Goal: Communication & Community: Answer question/provide support

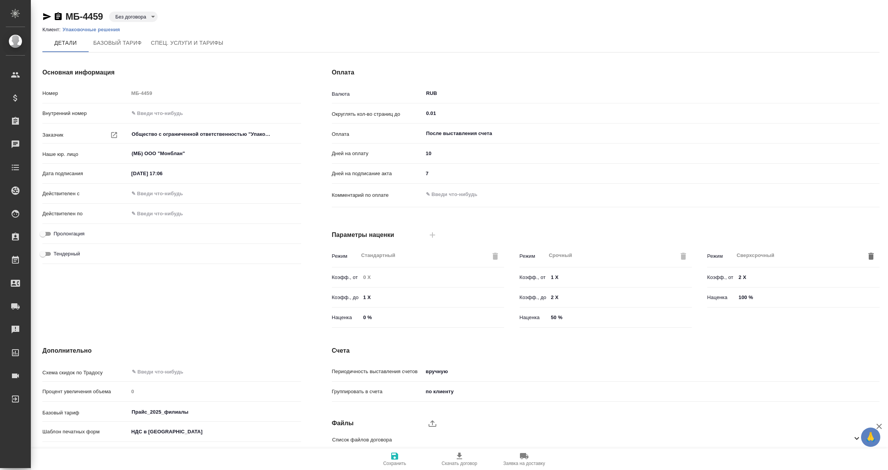
scroll to position [54, 0]
type input "Прайс_2025_филиалы"
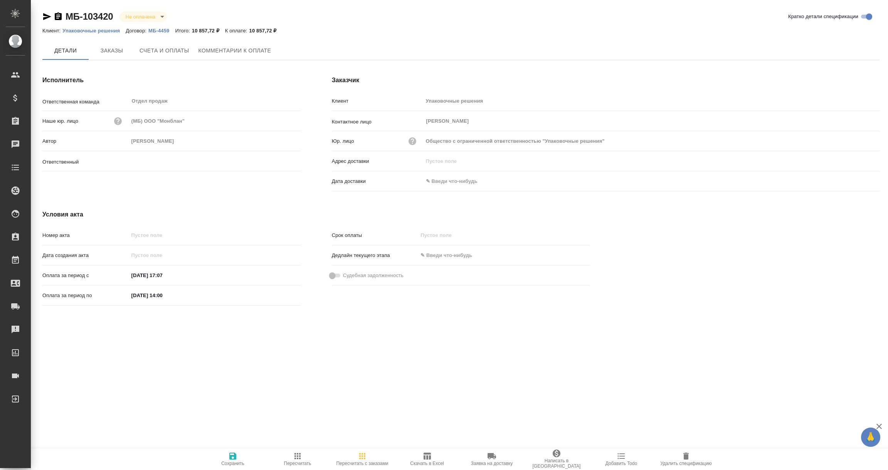
type input "Мосина Ирина"
click at [110, 52] on span "Заказы" at bounding box center [111, 51] width 37 height 10
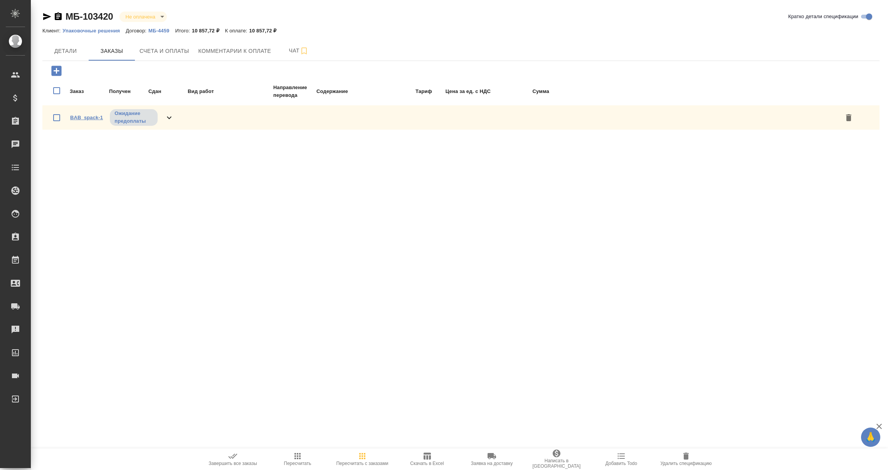
click at [85, 116] on link "BAB_spack-1" at bounding box center [86, 117] width 33 height 6
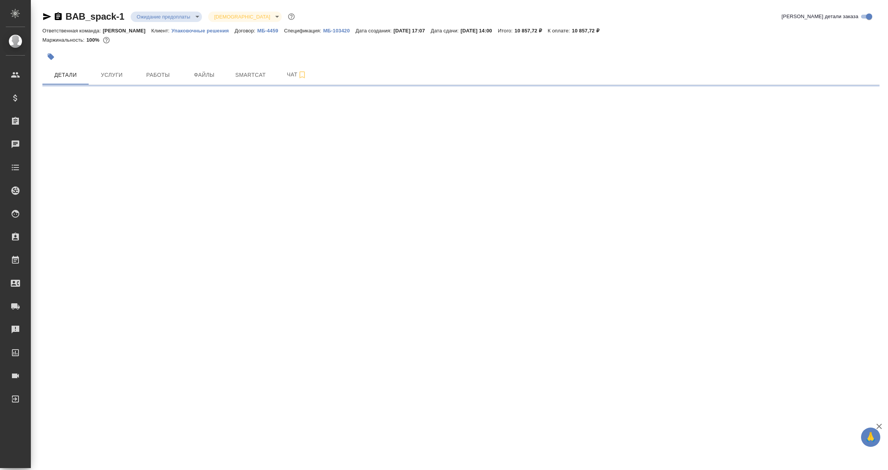
select select "RU"
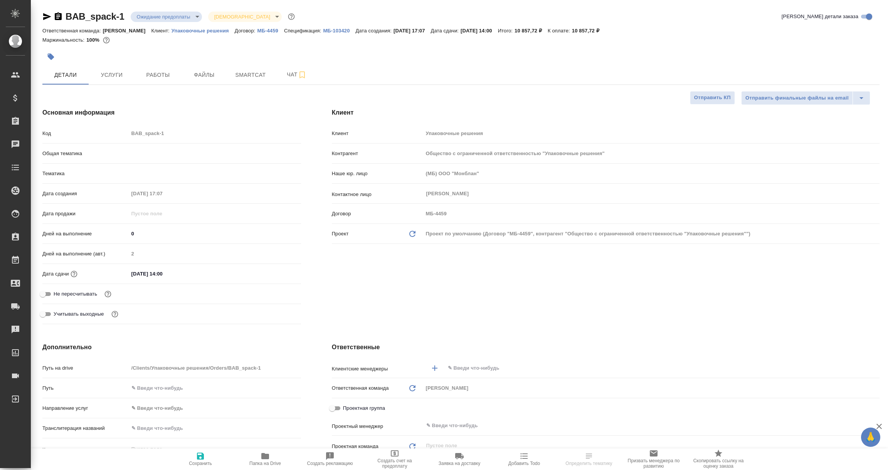
type textarea "x"
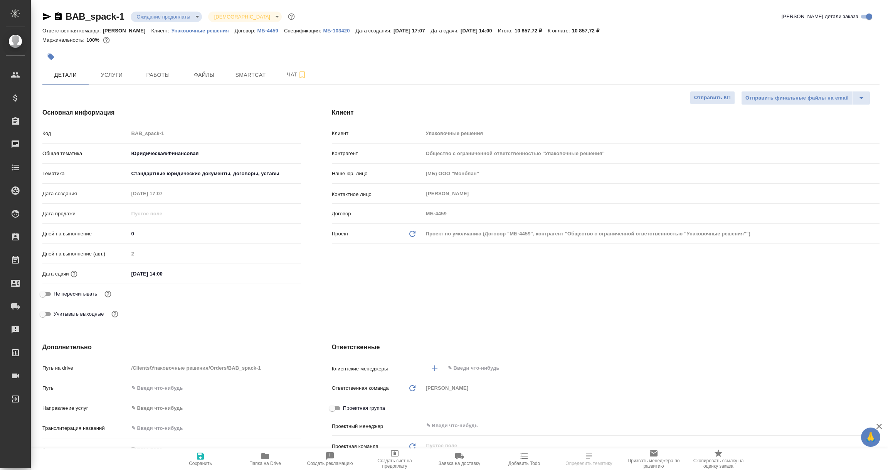
type textarea "x"
select select "RU"
type textarea "x"
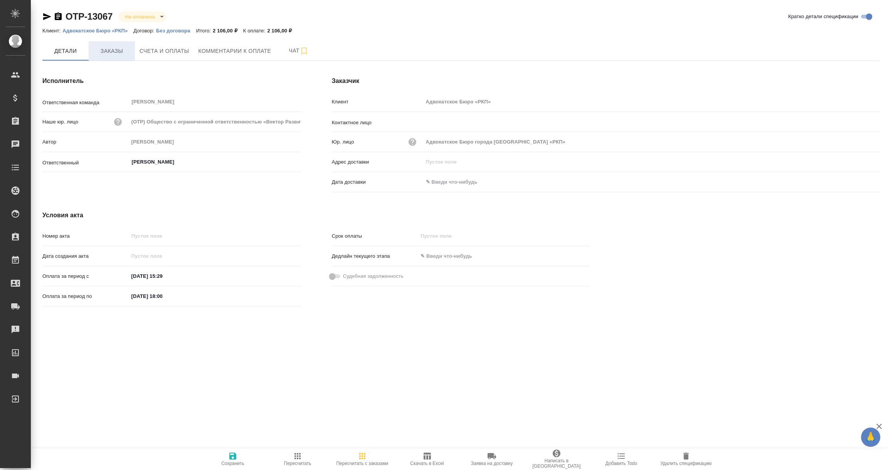
click at [111, 56] on button "Заказы" at bounding box center [112, 50] width 46 height 19
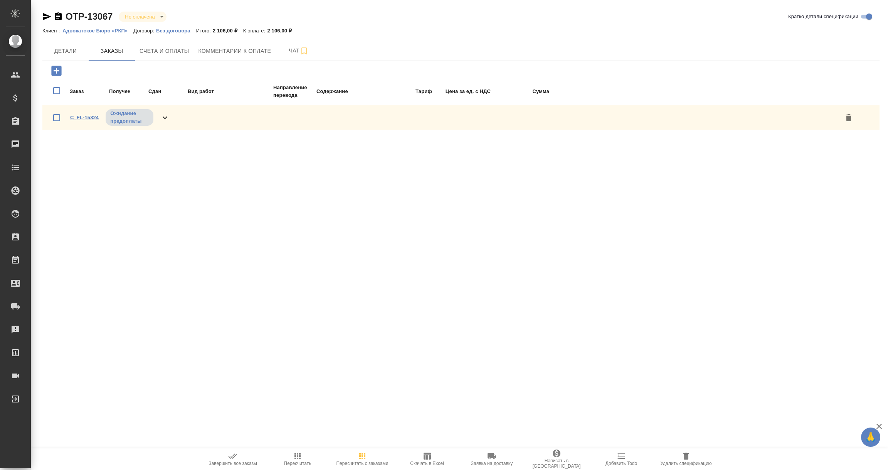
click at [73, 116] on link "C_FL-15824" at bounding box center [84, 117] width 29 height 6
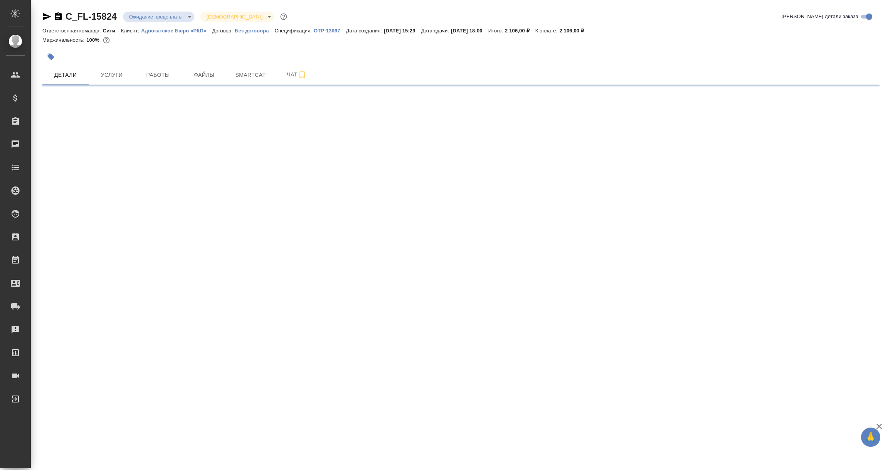
select select "RU"
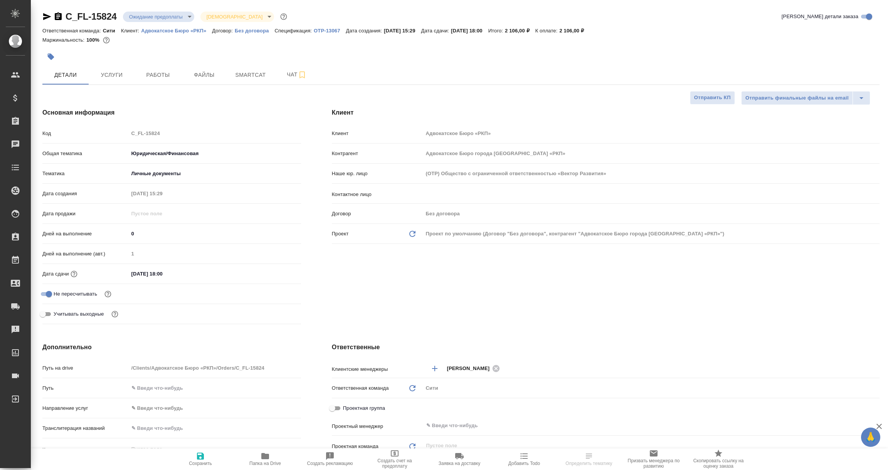
type textarea "x"
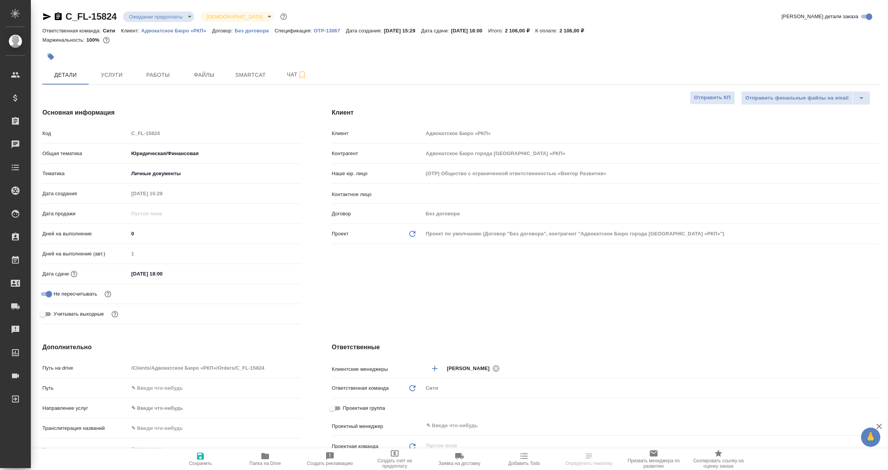
type textarea "x"
select select "RU"
type textarea "x"
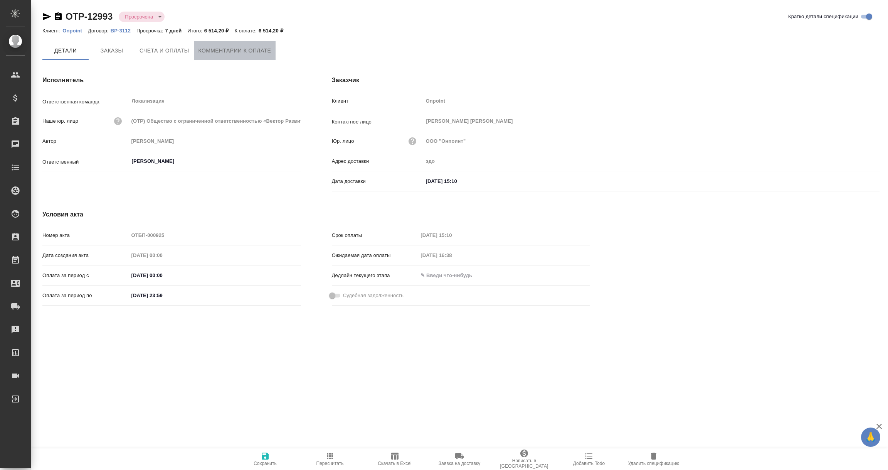
click at [242, 50] on span "Комментарии к оплате" at bounding box center [235, 51] width 73 height 10
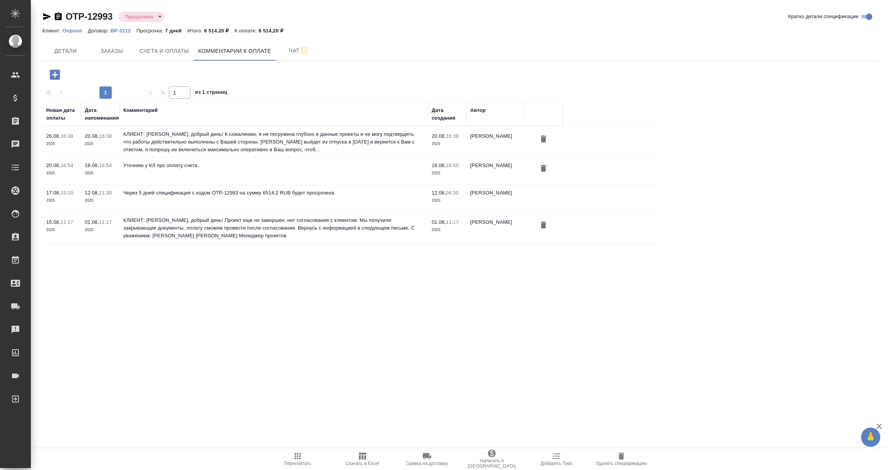
click at [57, 73] on icon "button" at bounding box center [55, 74] width 10 height 10
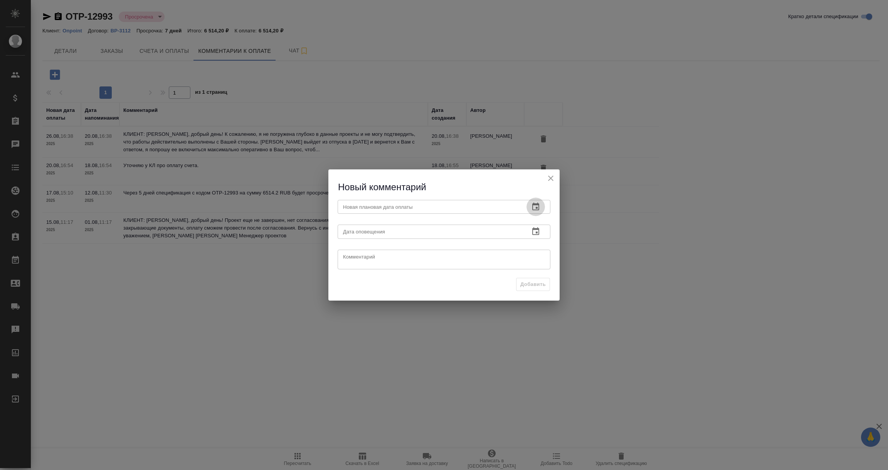
click at [534, 204] on icon "button" at bounding box center [535, 206] width 7 height 8
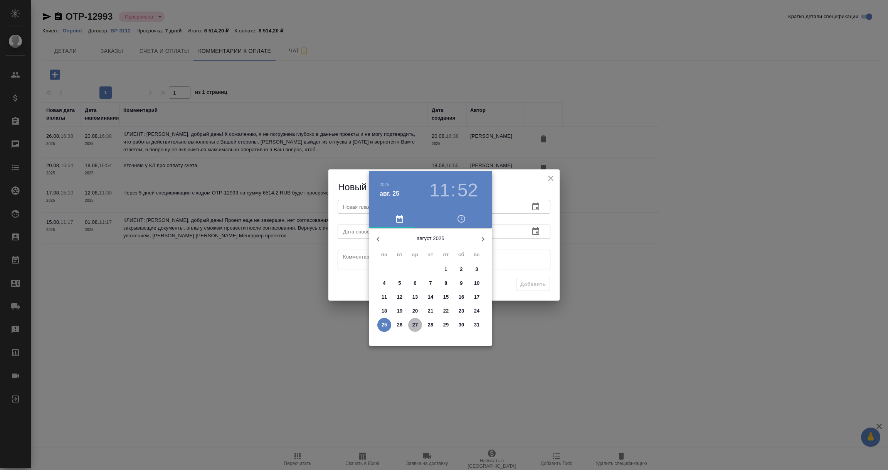
click at [411, 323] on span "27" at bounding box center [415, 325] width 14 height 8
type input "27.08.2025 11:52"
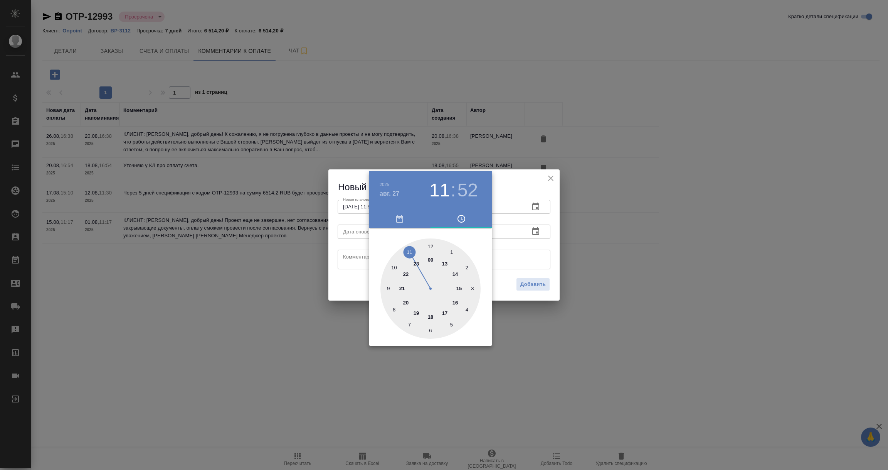
click at [522, 253] on div at bounding box center [444, 235] width 888 height 470
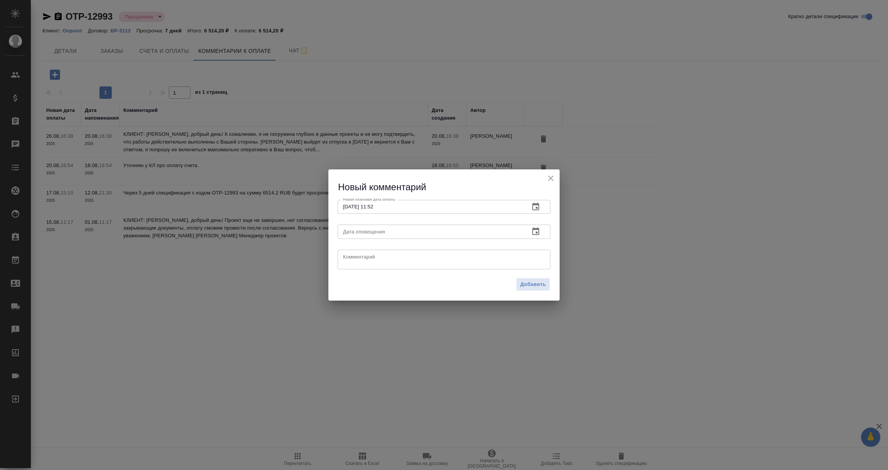
click at [537, 230] on icon "button" at bounding box center [535, 231] width 7 height 8
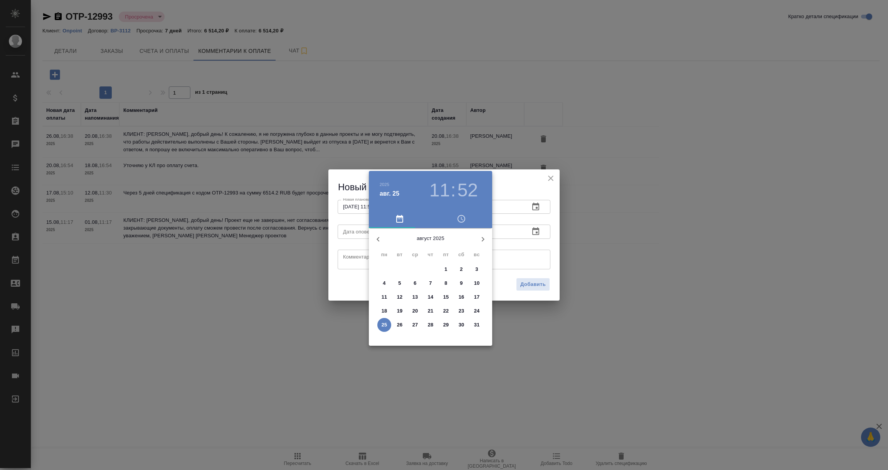
click at [384, 321] on p "25" at bounding box center [385, 325] width 6 height 8
type input "25.08.2025 11:52"
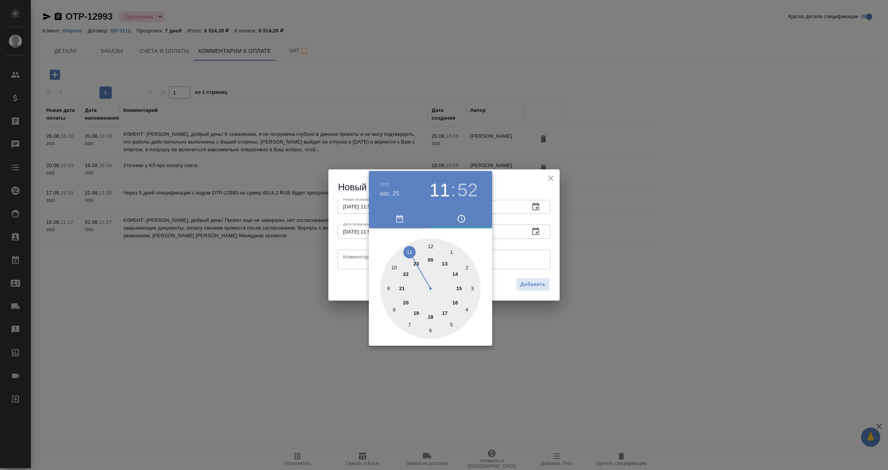
click at [352, 258] on div at bounding box center [444, 235] width 888 height 470
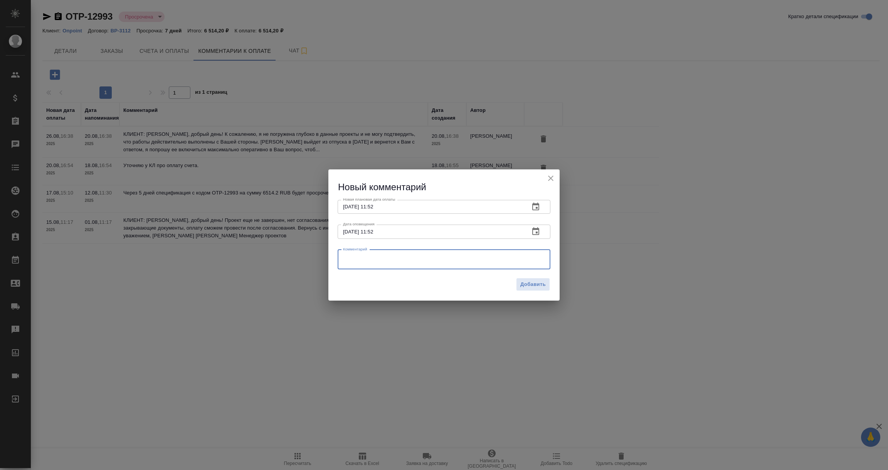
click at [352, 258] on textarea at bounding box center [444, 259] width 202 height 12
paste textarea "Екатерина, добрый день! Сегодня в течение дня вернусь с ответом. С уважением, К…"
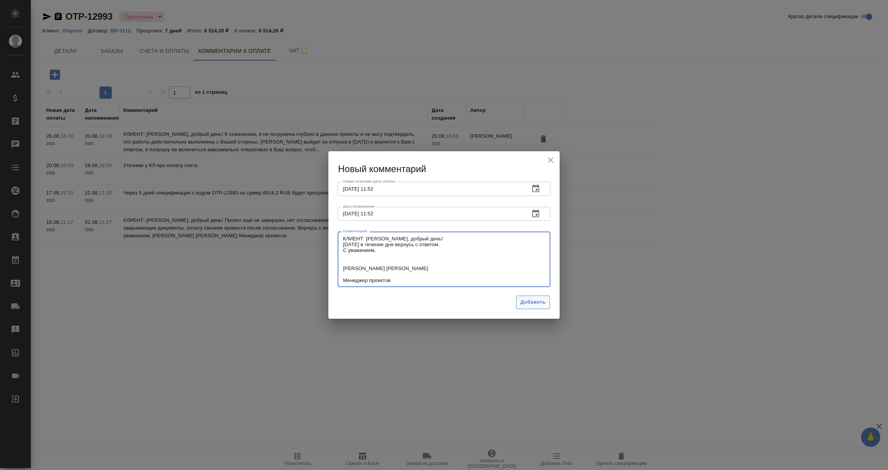
type textarea "КЛИЕНТ: Екатерина, добрый день! Сегодня в течение дня вернусь с ответом. С уваж…"
click at [530, 300] on span "Добавить" at bounding box center [532, 302] width 25 height 9
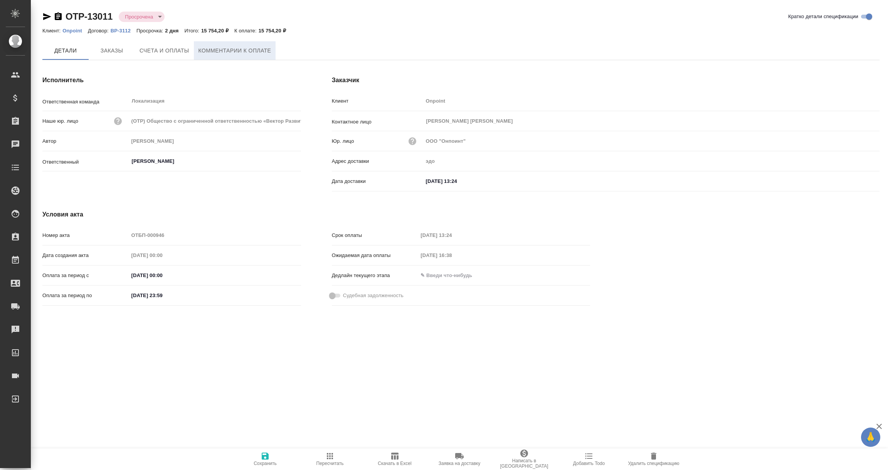
click at [260, 52] on span "Комментарии к оплате" at bounding box center [235, 51] width 73 height 10
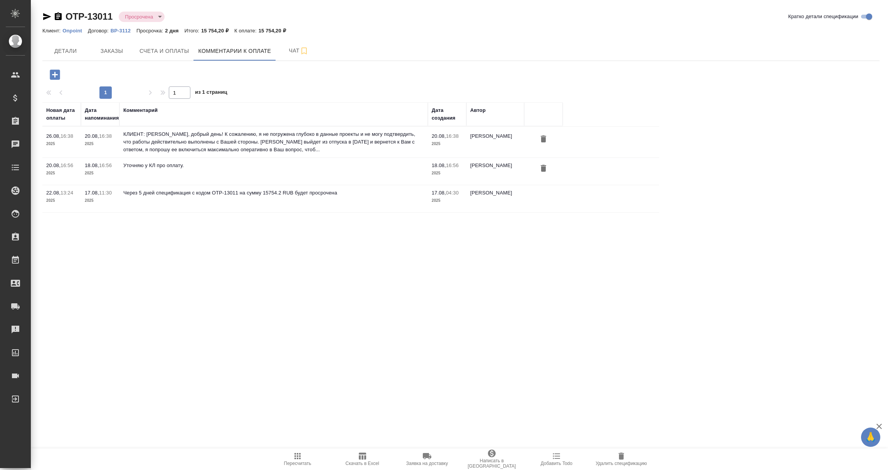
click at [53, 72] on icon "button" at bounding box center [55, 74] width 10 height 10
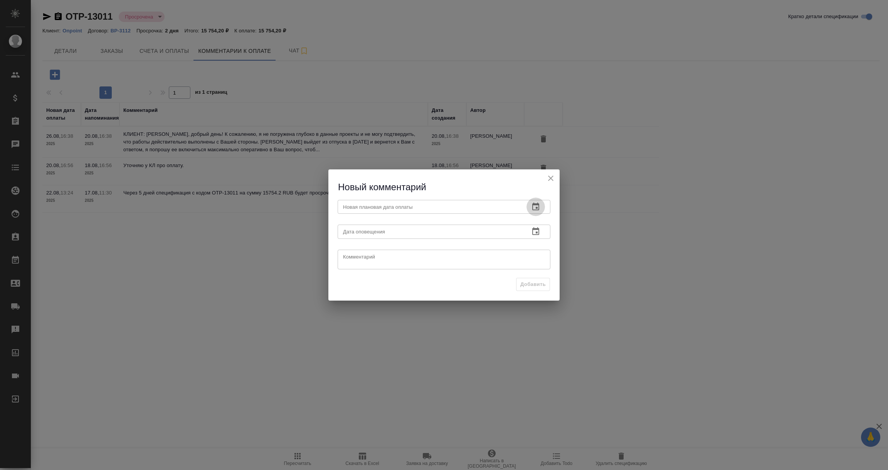
click at [536, 202] on icon "button" at bounding box center [535, 206] width 9 height 9
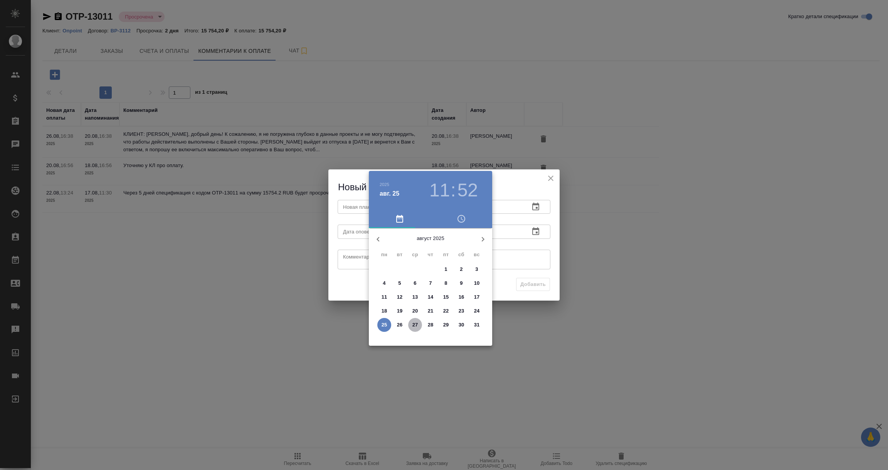
click at [413, 323] on p "27" at bounding box center [416, 325] width 6 height 8
type input "[DATE] 11:52"
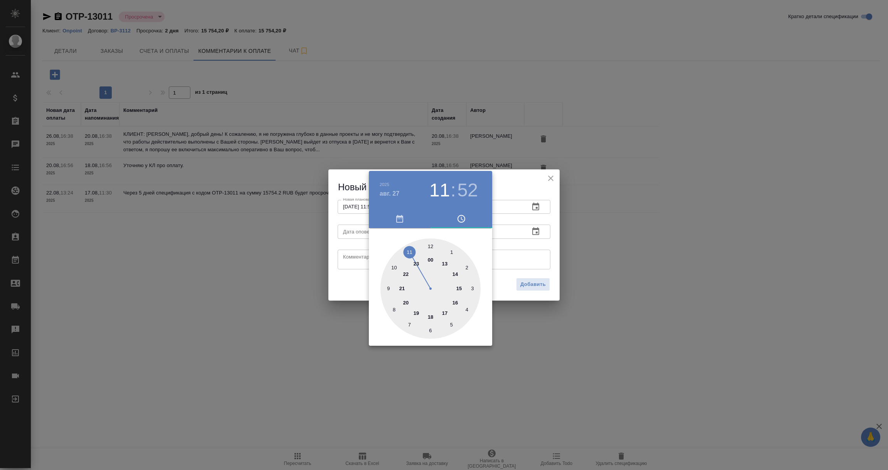
click at [530, 254] on div at bounding box center [444, 235] width 888 height 470
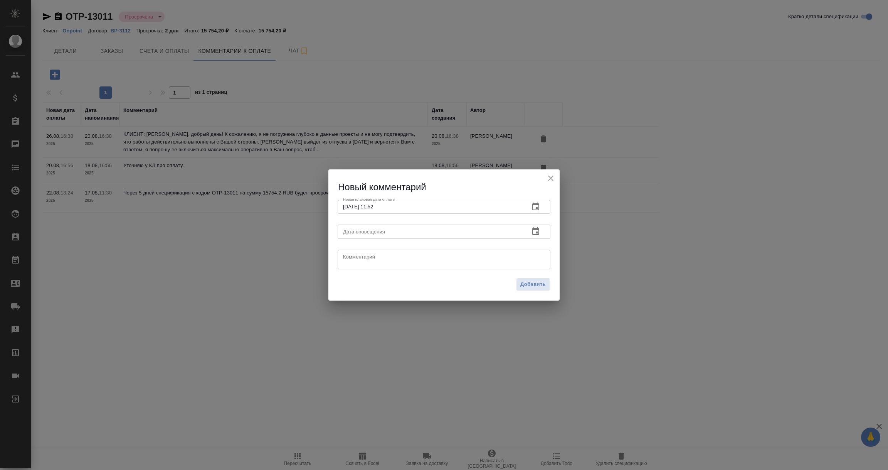
click at [537, 230] on icon "button" at bounding box center [535, 231] width 9 height 9
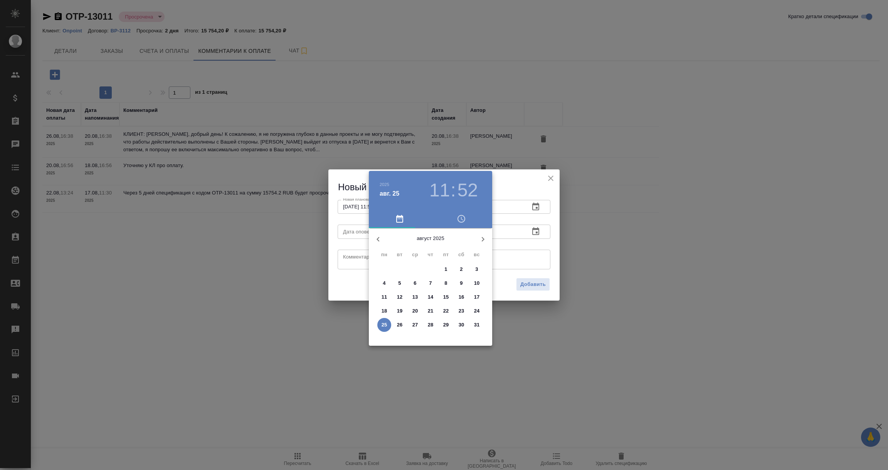
click at [381, 325] on span "25" at bounding box center [384, 325] width 14 height 8
type input "25.08.2025 11:52"
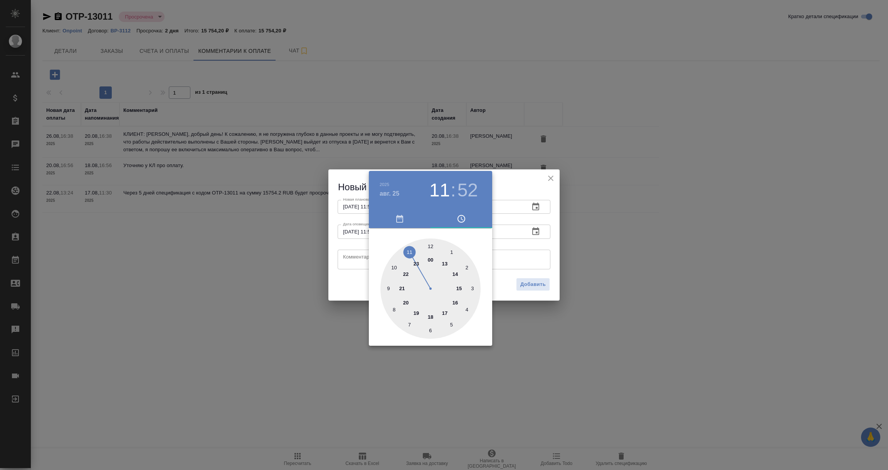
click at [361, 258] on div at bounding box center [444, 235] width 888 height 470
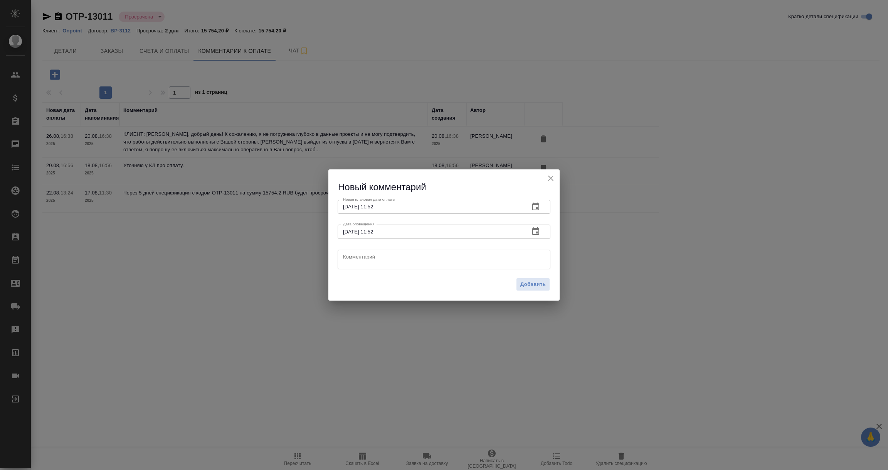
click at [361, 258] on textarea at bounding box center [444, 259] width 202 height 12
paste textarea "Екатерина, добрый день! Сегодня в течение дня вернусь с ответом. С уважением, К…"
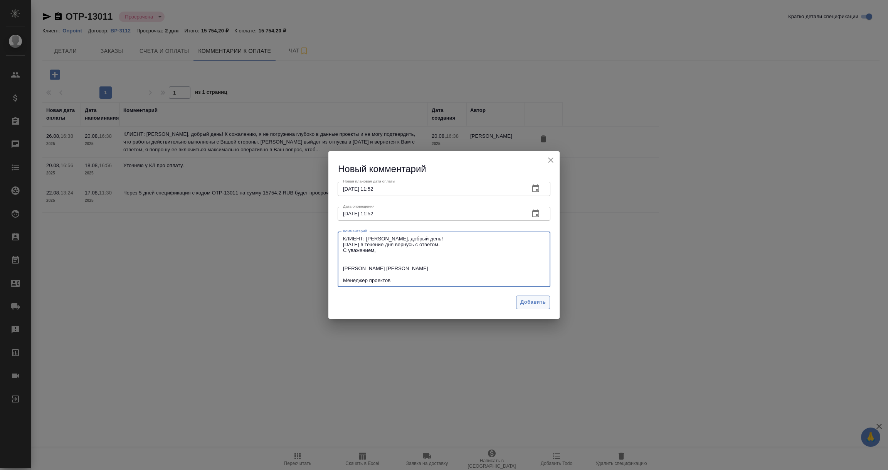
type textarea "КЛИЕНТ: Екатерина, добрый день! Сегодня в течение дня вернусь с ответом. С уваж…"
click at [527, 300] on span "Добавить" at bounding box center [532, 302] width 25 height 9
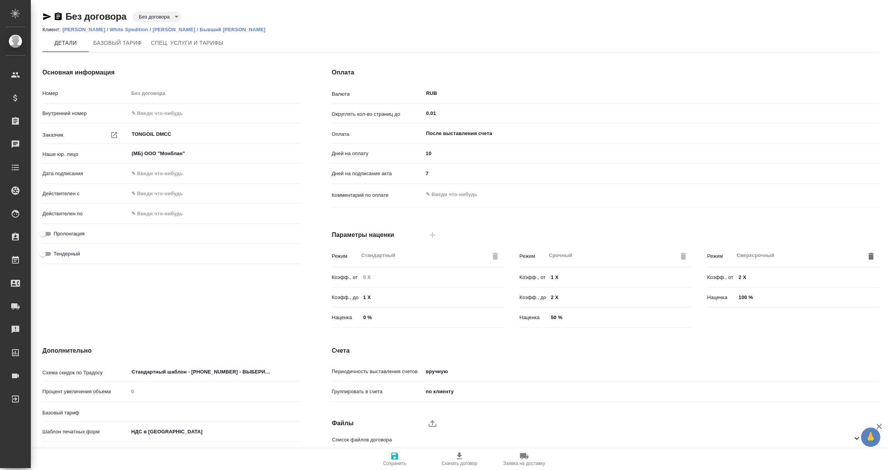
type input "Базовый ТП 2025"
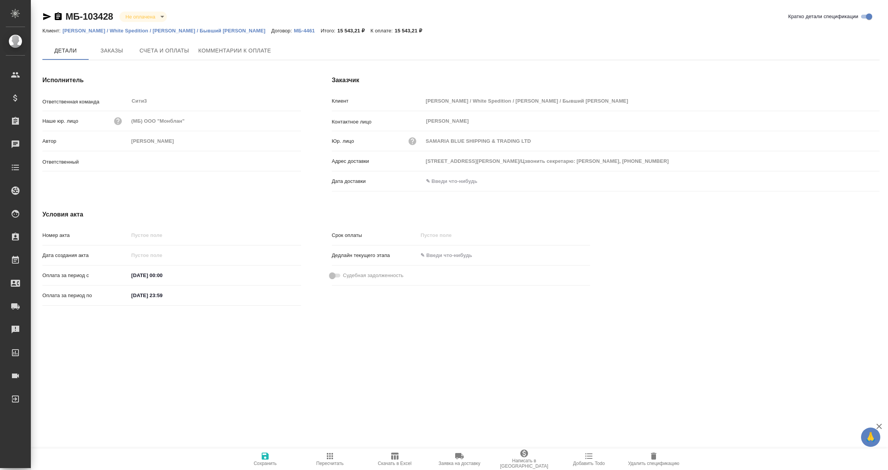
type input "[PERSON_NAME]"
type input "[STREET_ADDRESS][PERSON_NAME]/Цзвонить секретарю: [PERSON_NAME], [PHONE_NUMBER]"
click at [112, 57] on button "Заказы" at bounding box center [112, 50] width 46 height 19
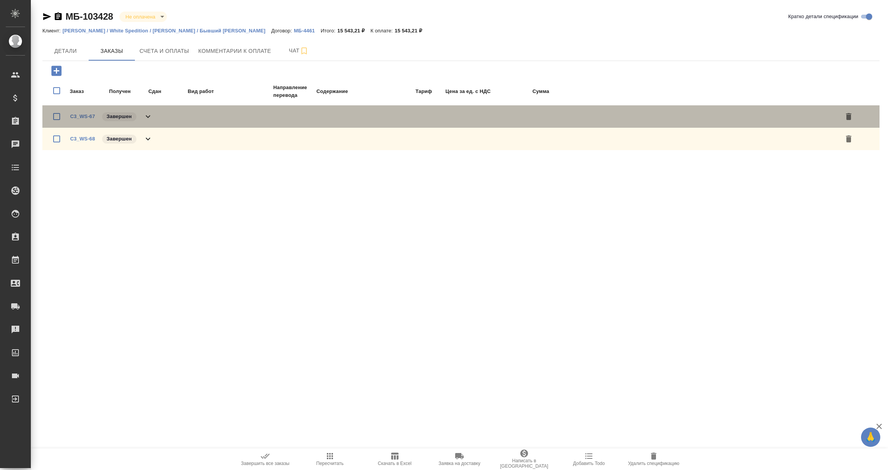
click at [147, 118] on icon at bounding box center [147, 116] width 9 height 9
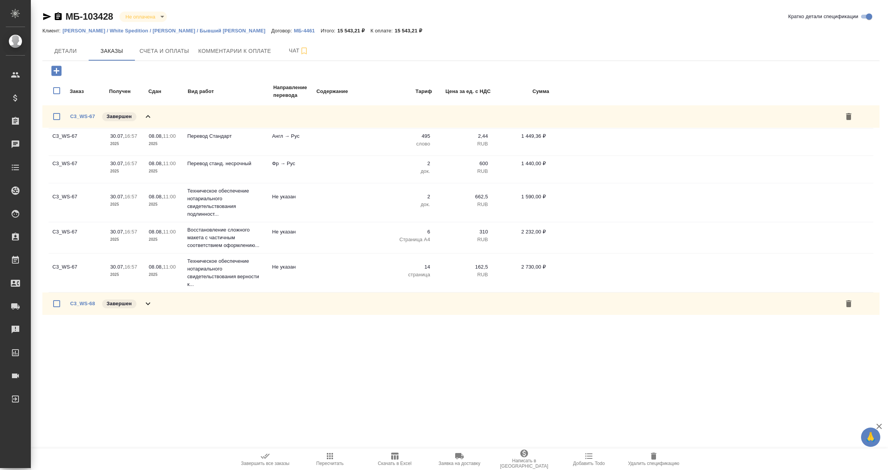
click at [147, 118] on icon at bounding box center [147, 116] width 9 height 9
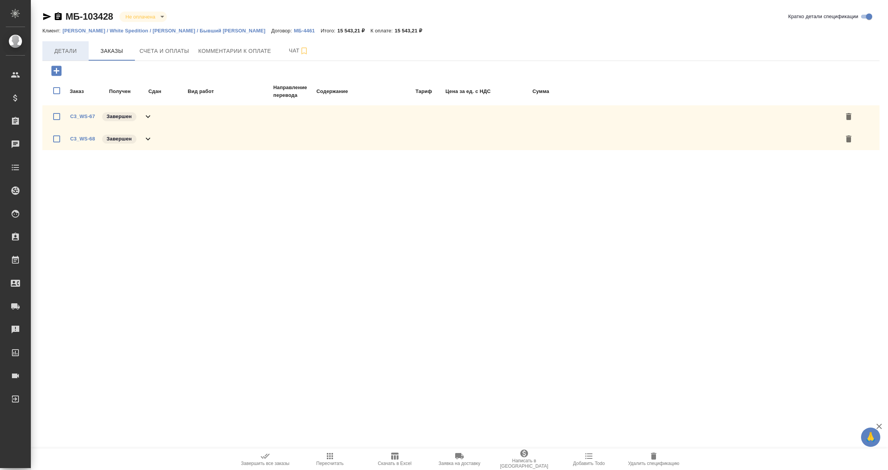
click at [60, 45] on button "Детали" at bounding box center [65, 50] width 46 height 19
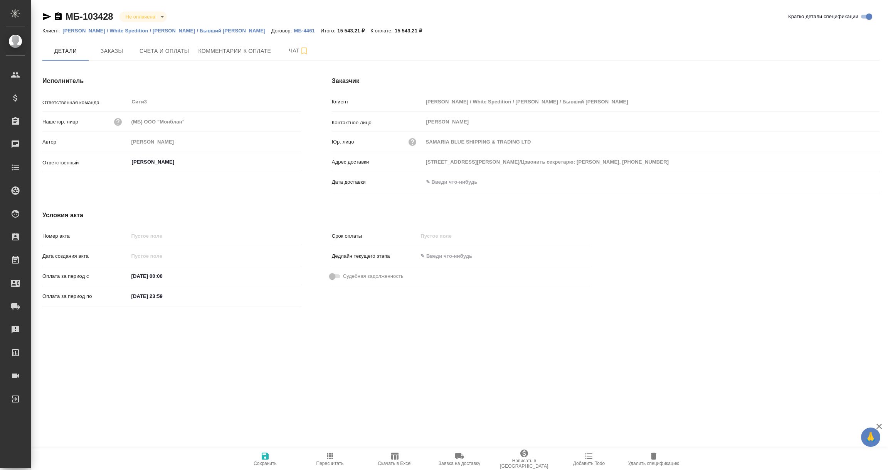
click at [398, 455] on icon "button" at bounding box center [394, 455] width 7 height 7
type input "[STREET_ADDRESS][PERSON_NAME]/Цзвонить секретарю: [PERSON_NAME], [PHONE_NUMBER]"
click at [394, 456] on icon "button" at bounding box center [394, 455] width 7 height 7
drag, startPoint x: 394, startPoint y: 28, endPoint x: 415, endPoint y: 29, distance: 21.2
click at [415, 29] on p "79 701,97 ₽" at bounding box center [424, 31] width 33 height 6
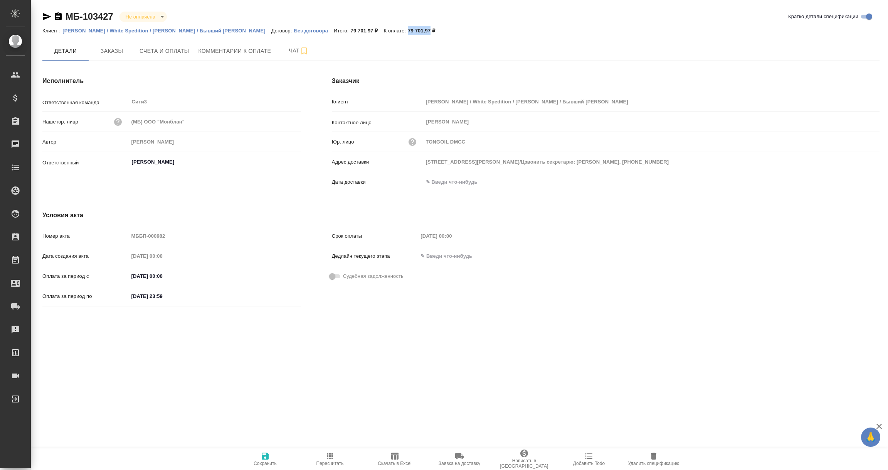
copy p "79 701,97"
